Goal: Task Accomplishment & Management: Use online tool/utility

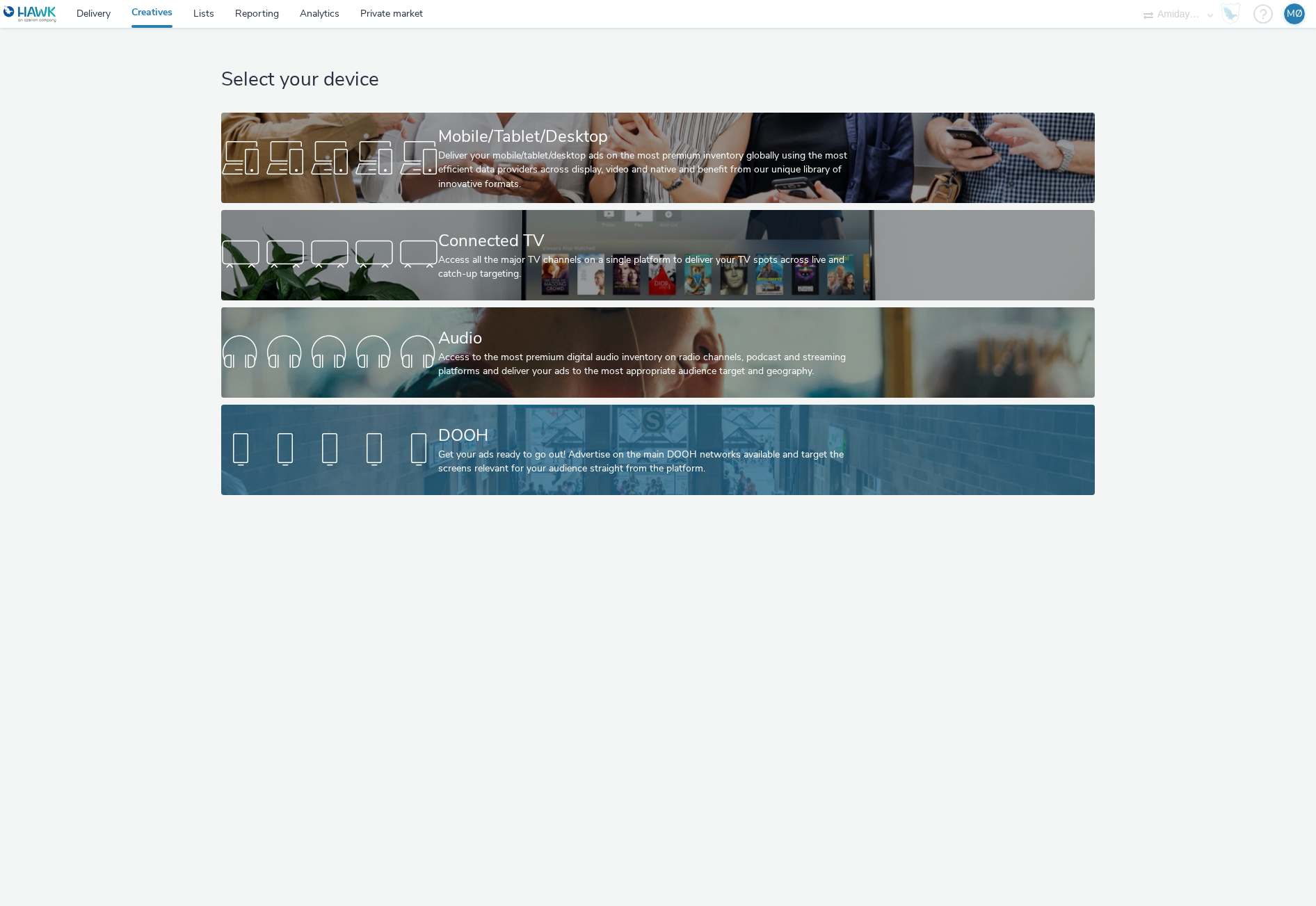
click at [535, 433] on div "DOOH" at bounding box center [656, 435] width 435 height 24
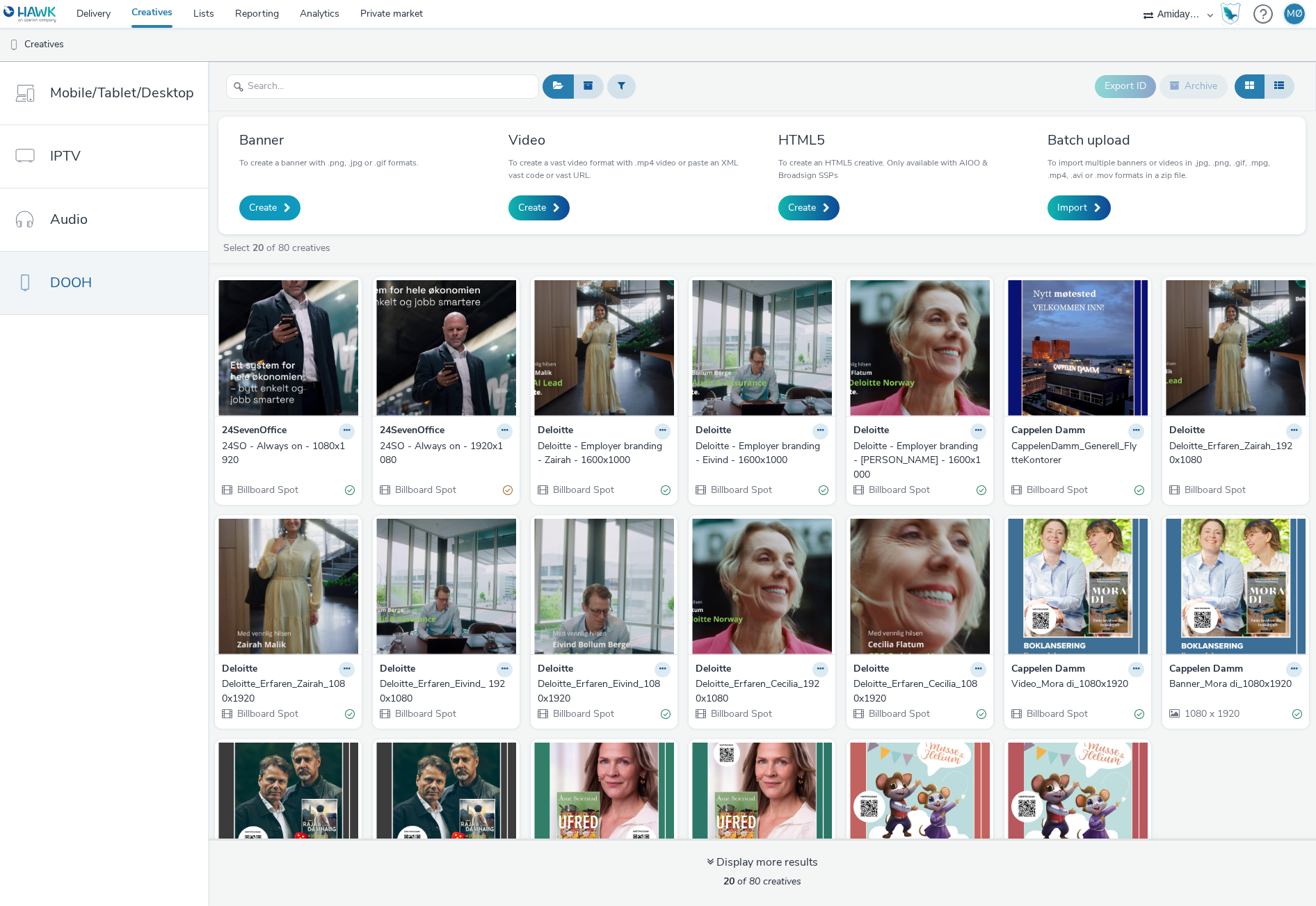
click at [253, 205] on span "Create" at bounding box center [262, 208] width 28 height 14
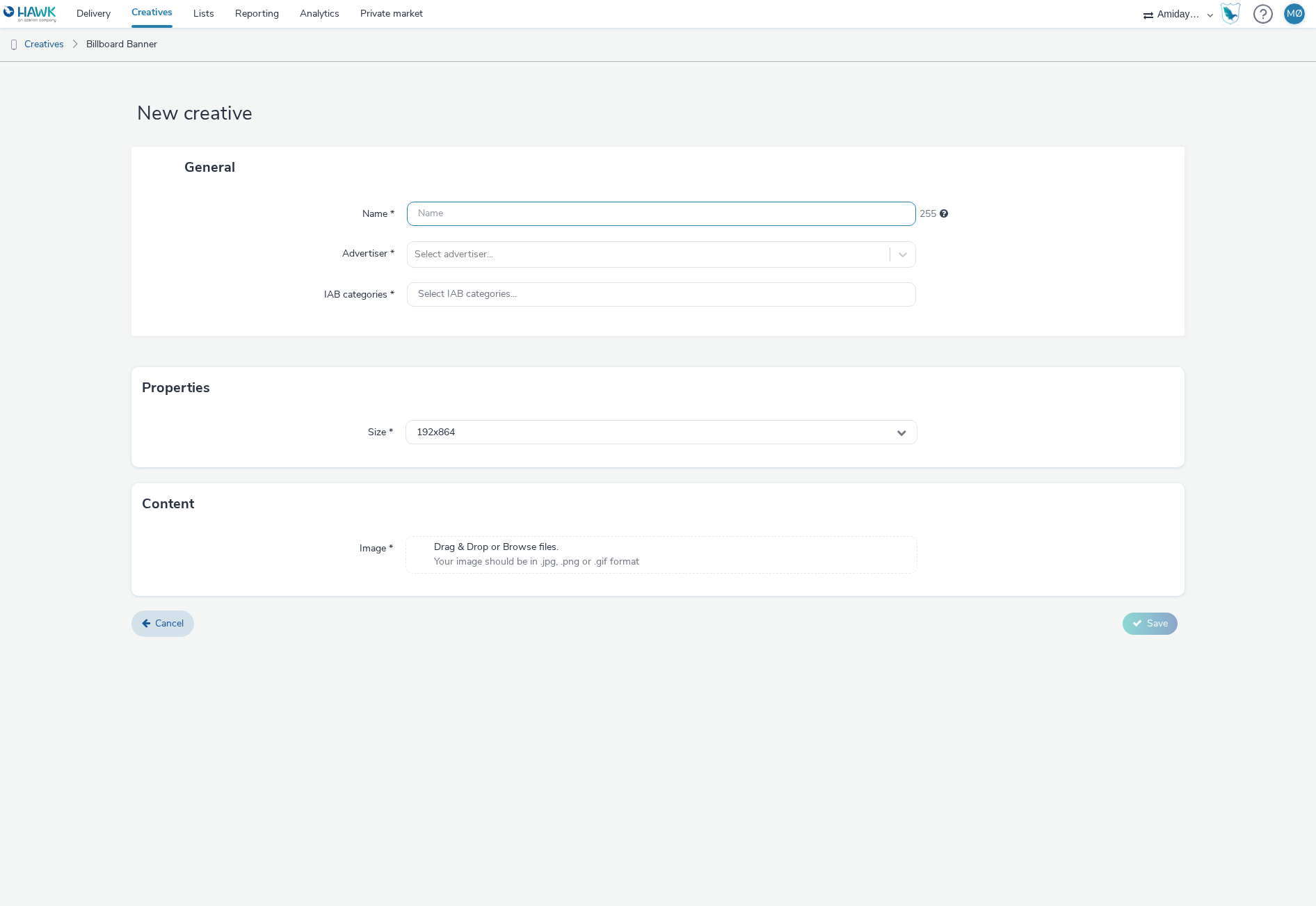
click at [524, 210] on input "text" at bounding box center [661, 213] width 509 height 24
type input "GGW - ByggReisDeg"
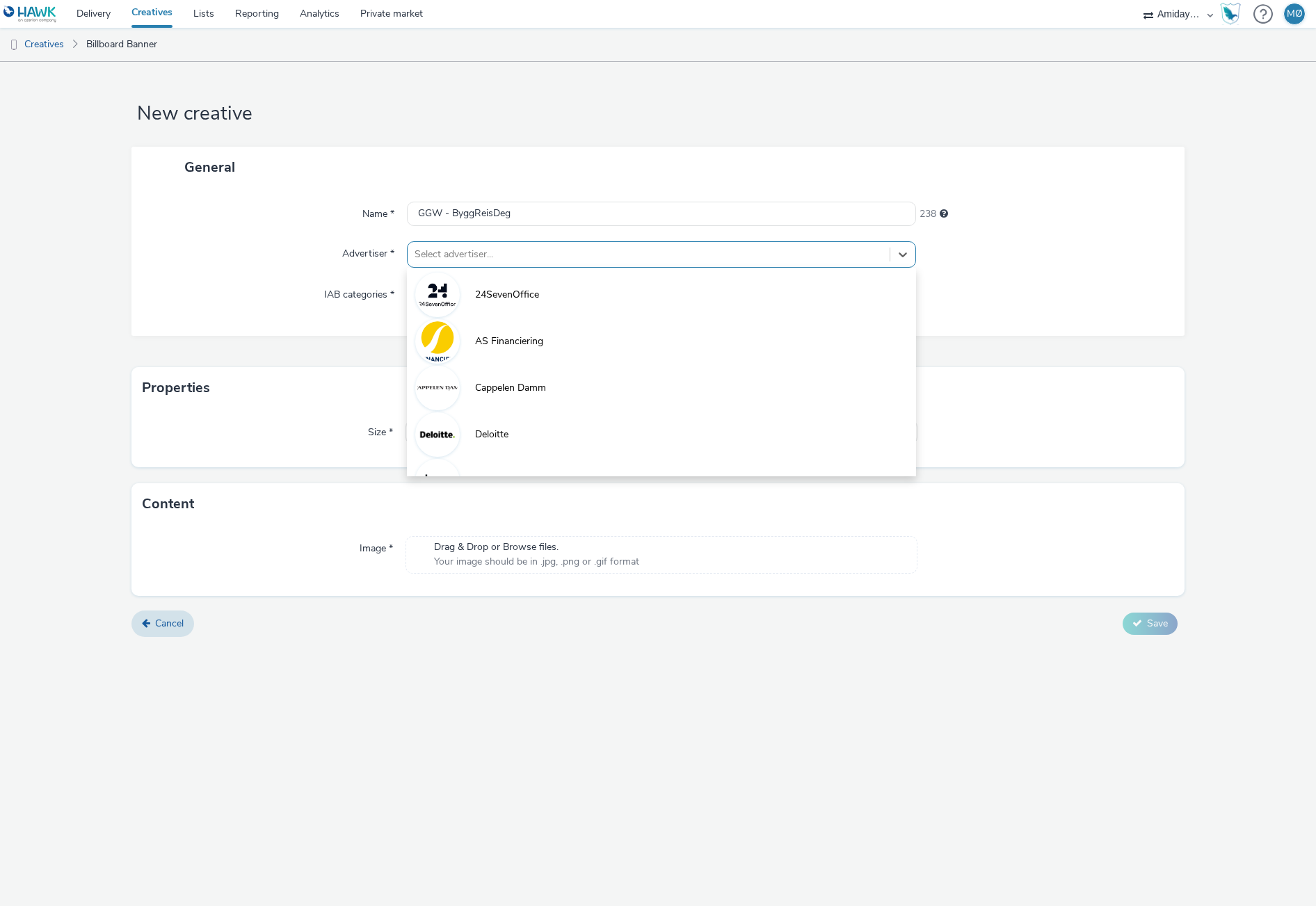
click at [487, 254] on div at bounding box center [648, 254] width 468 height 16
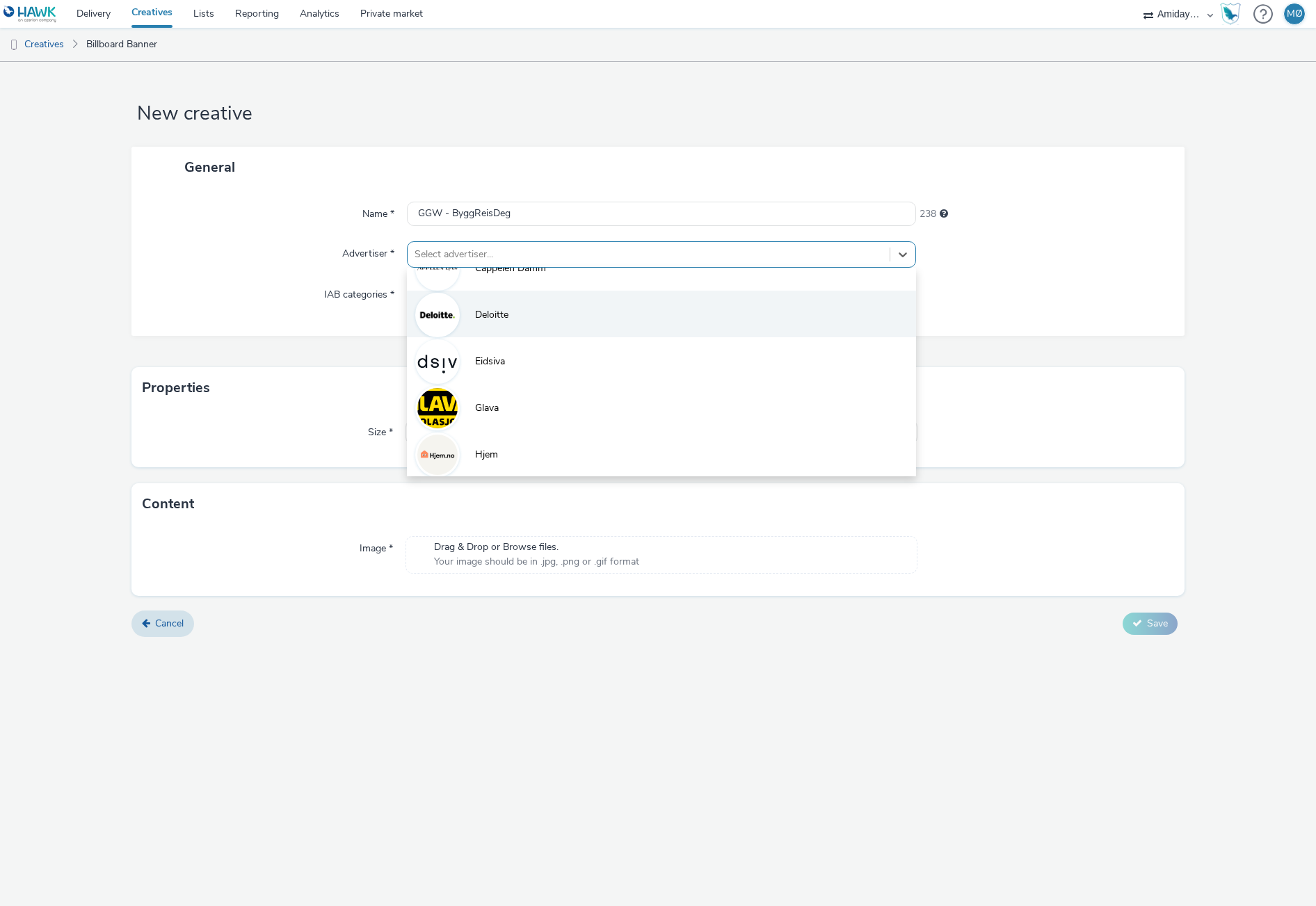
scroll to position [131, 0]
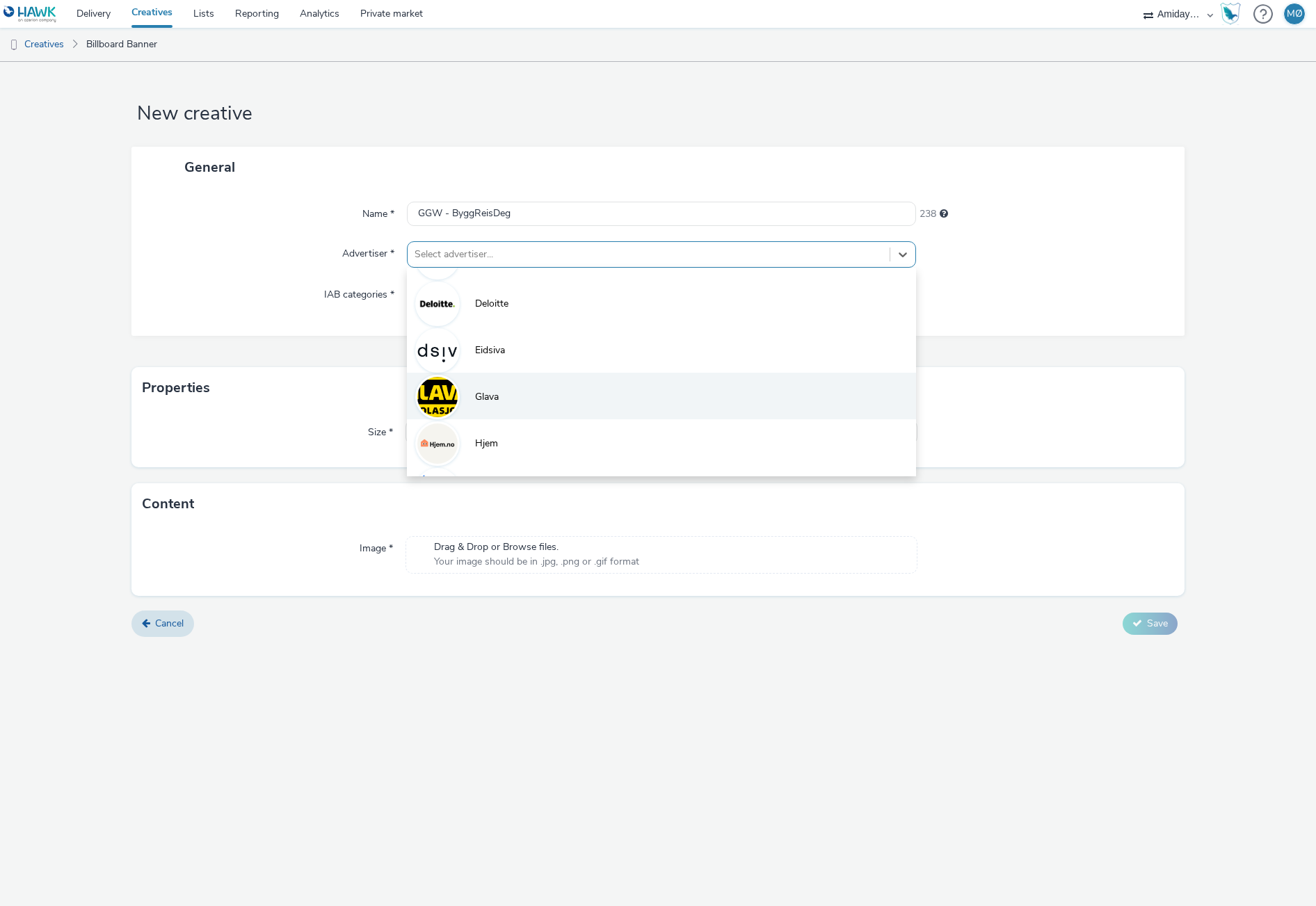
click at [542, 399] on li "Glava" at bounding box center [661, 396] width 509 height 47
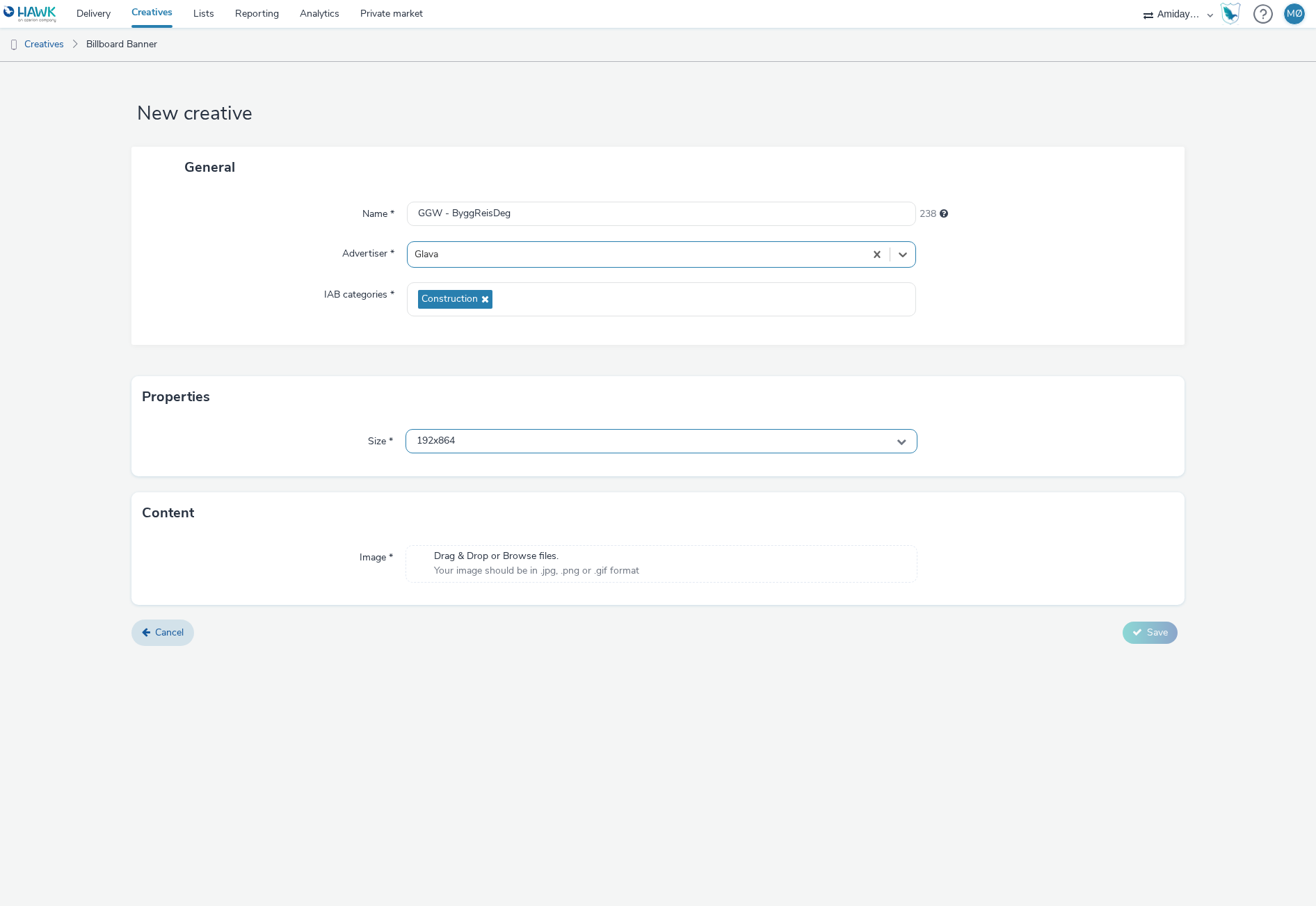
click at [485, 442] on div "192x864" at bounding box center [661, 440] width 512 height 24
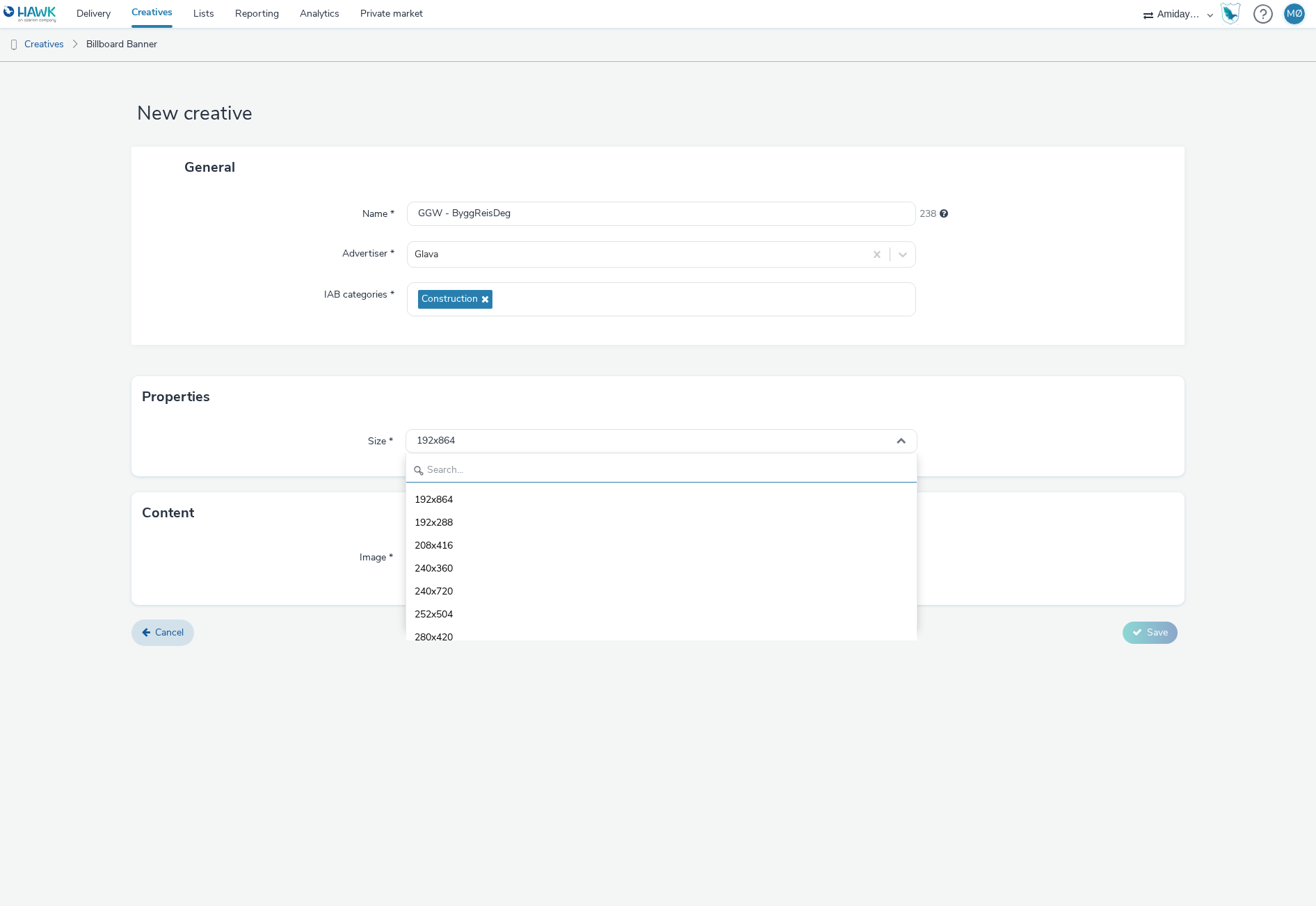
click at [494, 467] on input "text" at bounding box center [660, 470] width 510 height 24
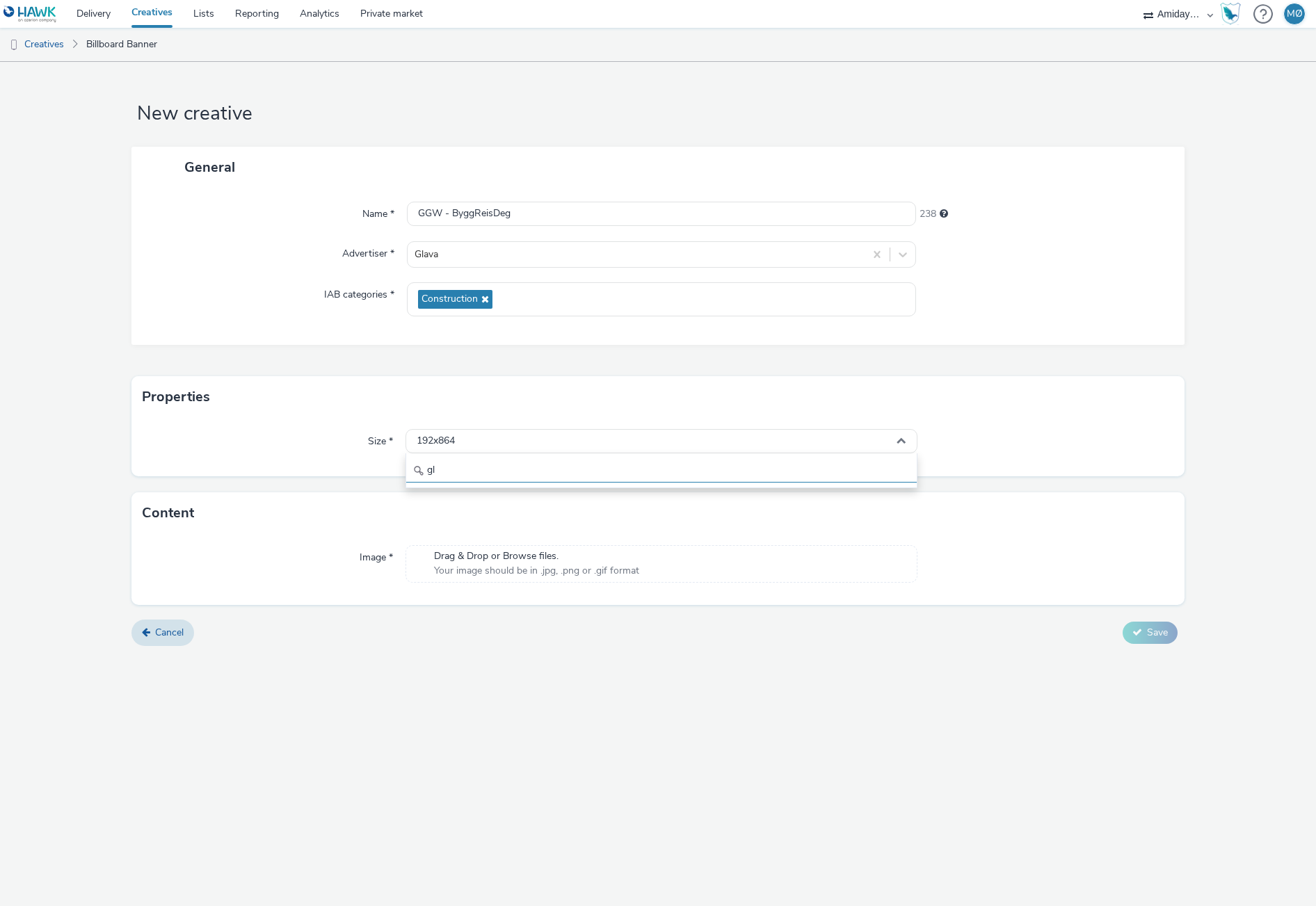
type input "g"
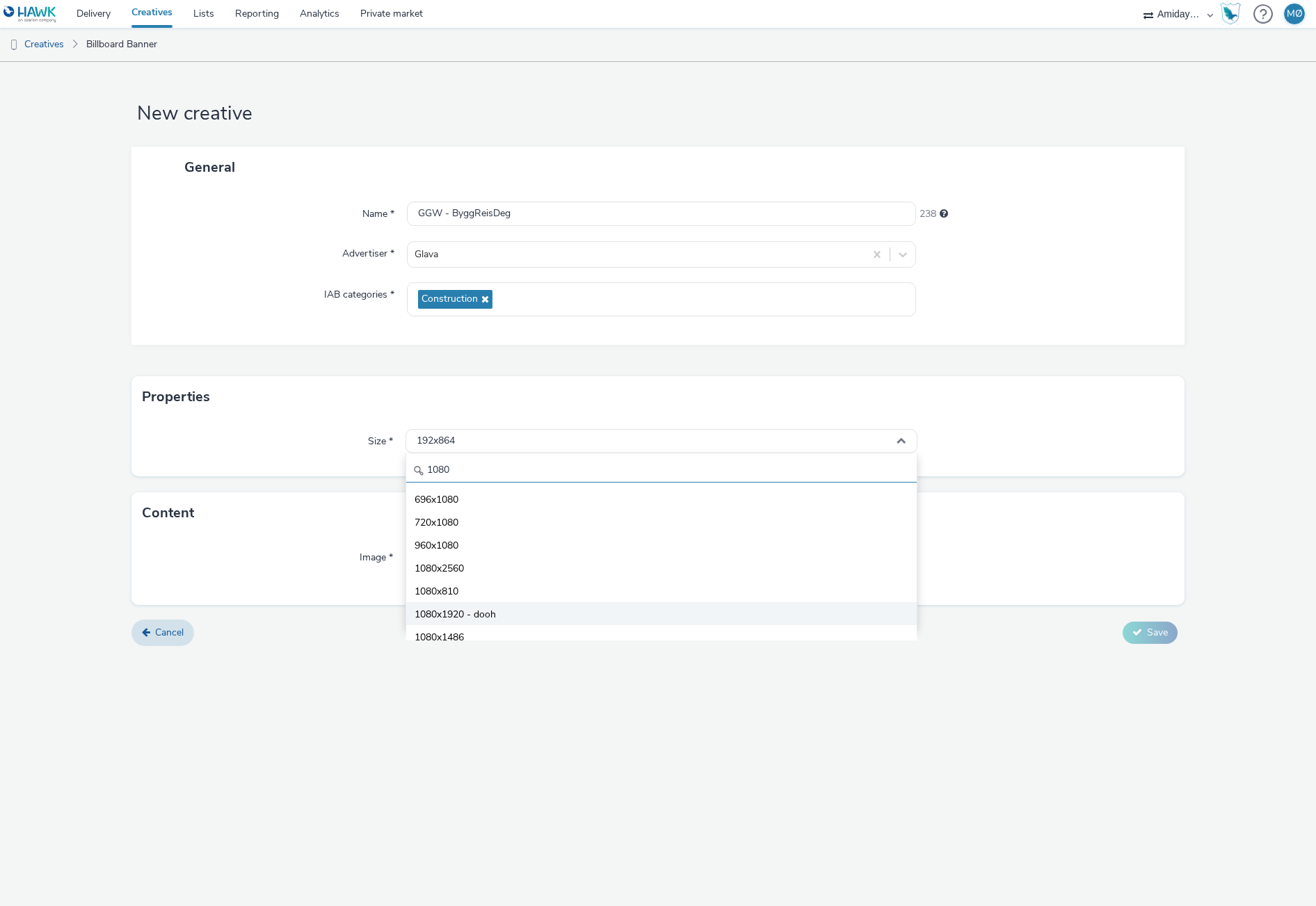
type input "1080"
click at [553, 613] on li "1080x1920 - dooh" at bounding box center [660, 613] width 510 height 23
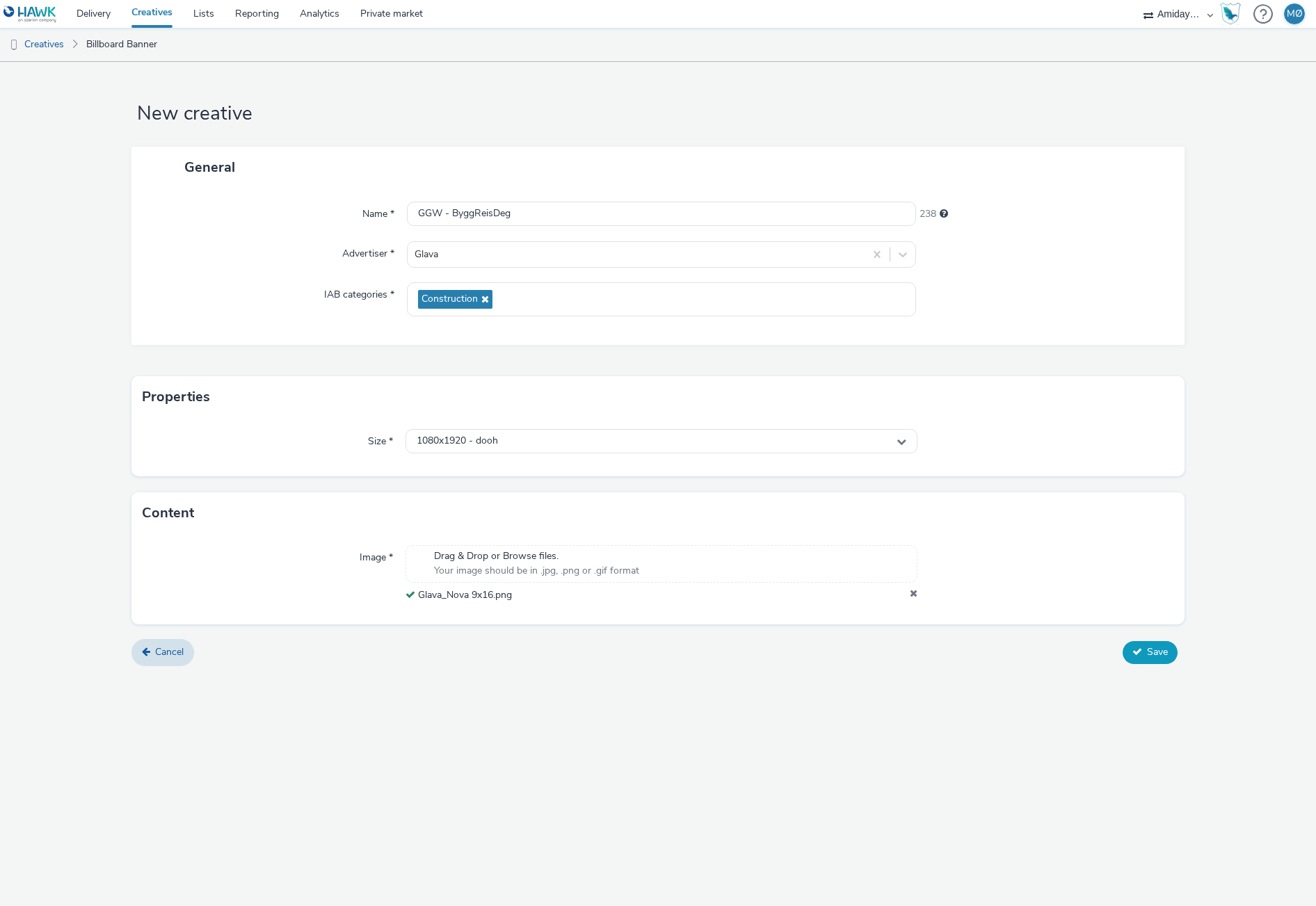
click at [1165, 655] on span "Save" at bounding box center [1157, 652] width 21 height 13
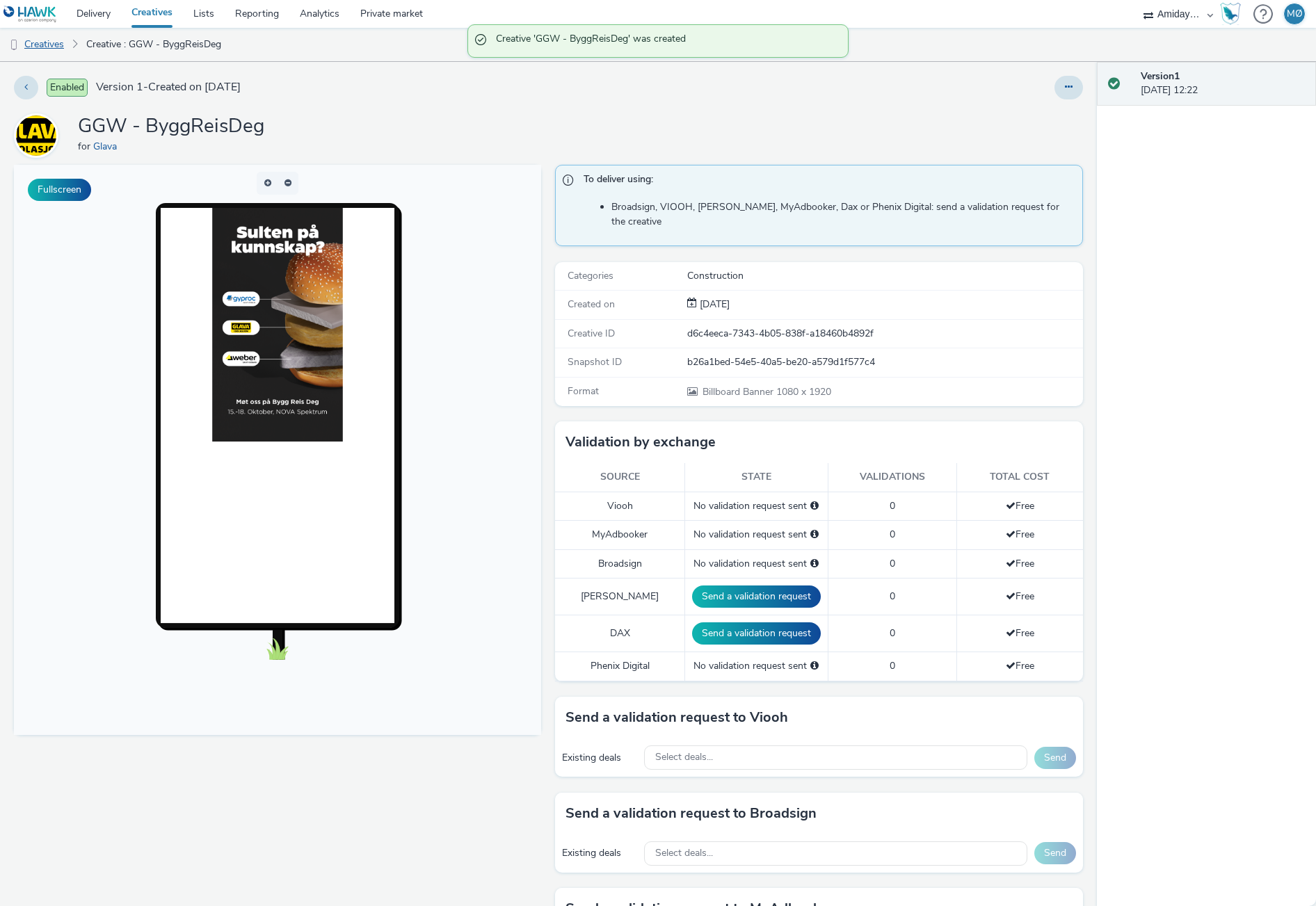
click at [25, 41] on link "Creatives" at bounding box center [35, 44] width 71 height 33
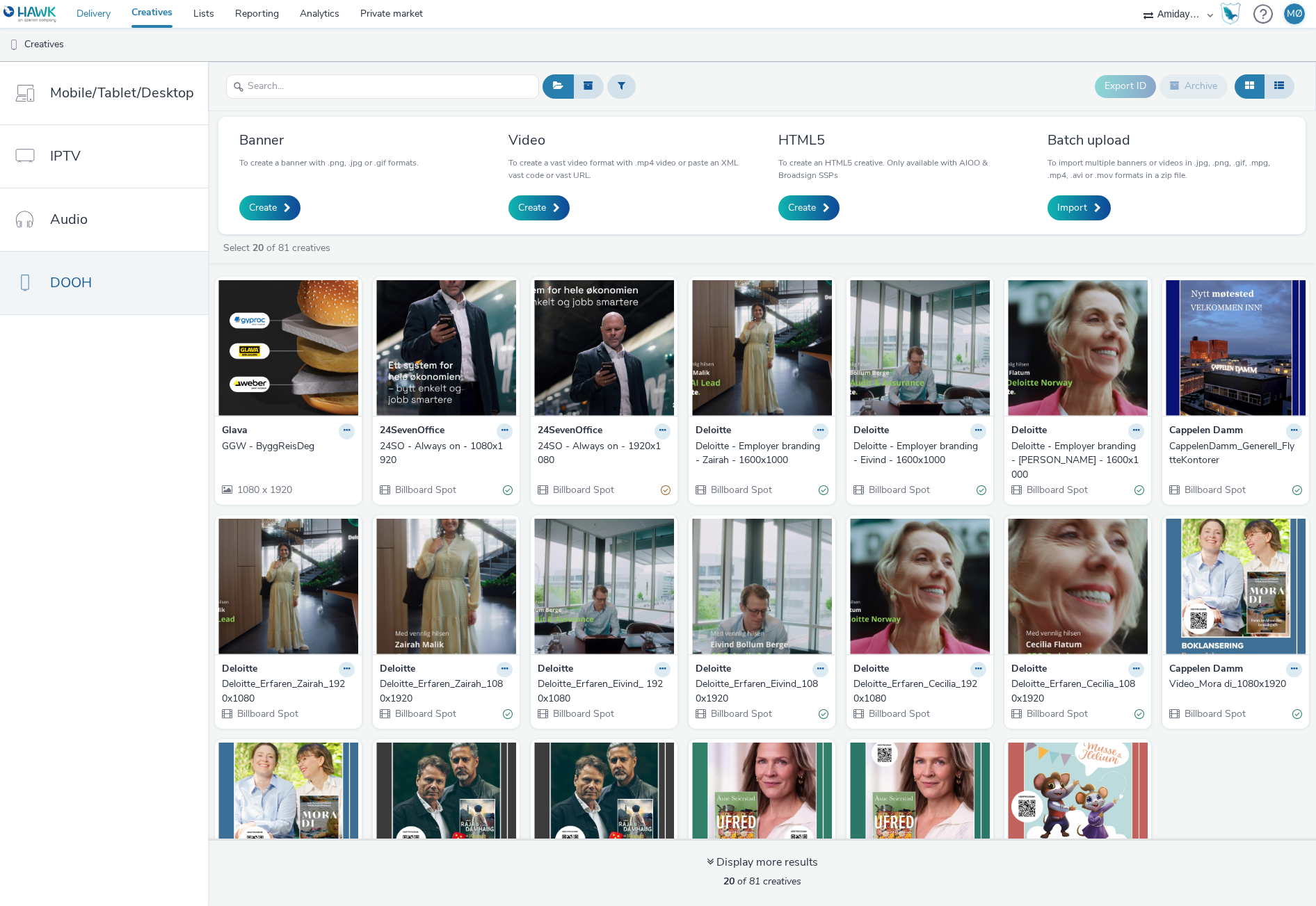
click at [104, 16] on link "Delivery" at bounding box center [93, 13] width 55 height 28
